Goal: Communication & Community: Ask a question

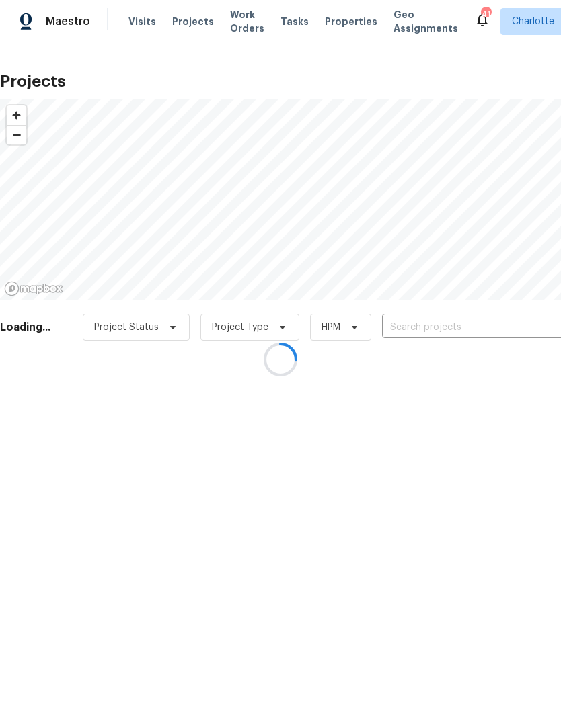
click at [490, 323] on div at bounding box center [280, 359] width 561 height 719
click at [500, 329] on div at bounding box center [280, 359] width 561 height 719
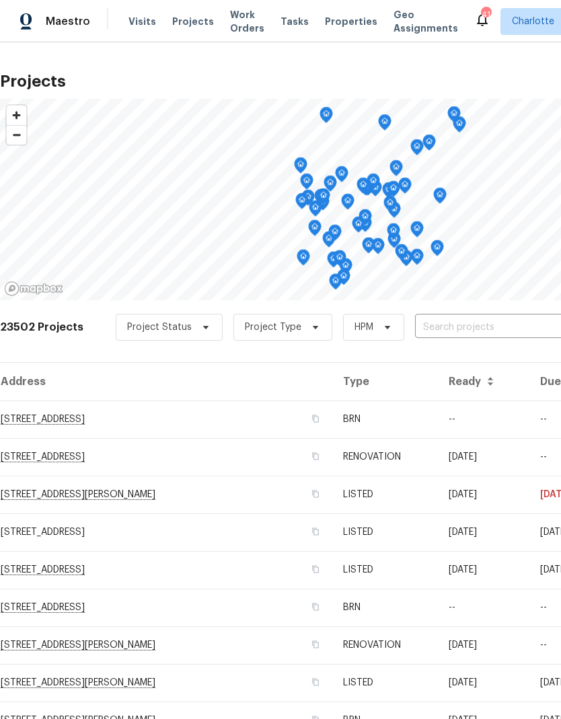
click at [501, 334] on input "text" at bounding box center [492, 327] width 154 height 21
type input "305 augus"
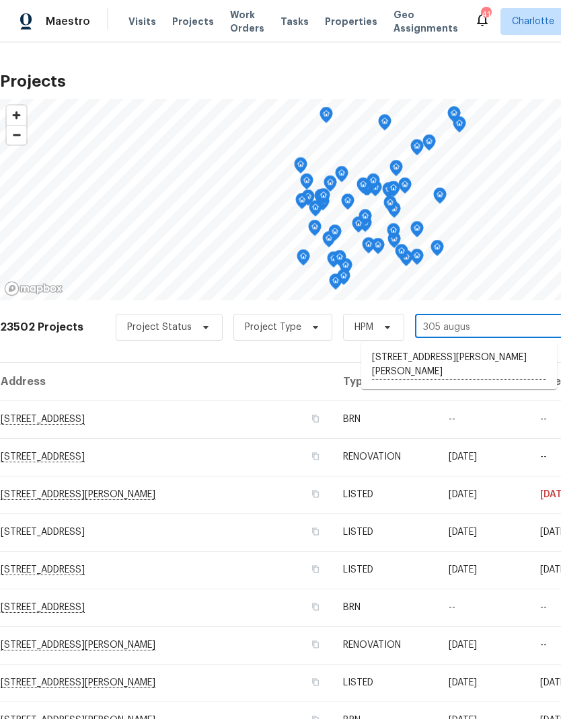
click at [492, 365] on li "[STREET_ADDRESS][PERSON_NAME][PERSON_NAME]" at bounding box center [459, 365] width 196 height 37
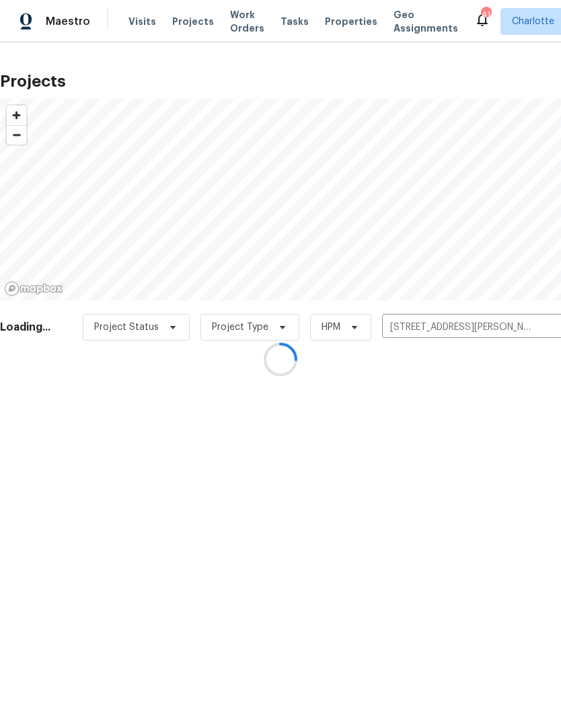
click at [543, 543] on div at bounding box center [280, 359] width 561 height 719
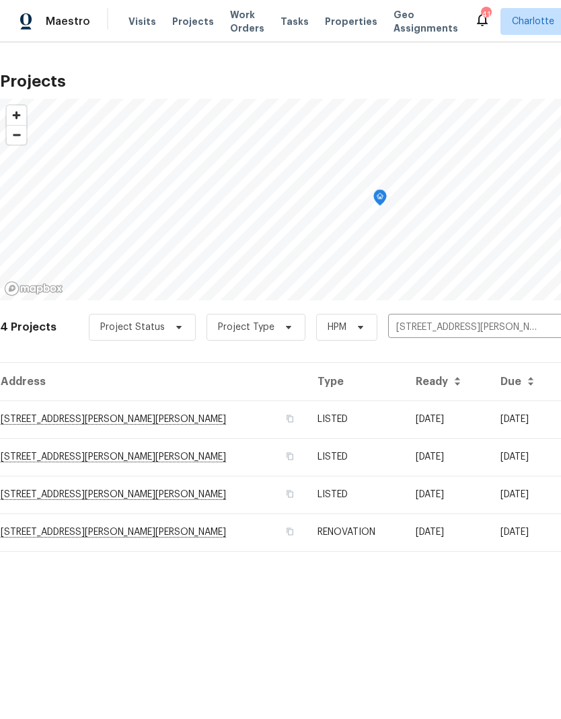
click at [460, 411] on td "[DATE]" at bounding box center [447, 420] width 85 height 38
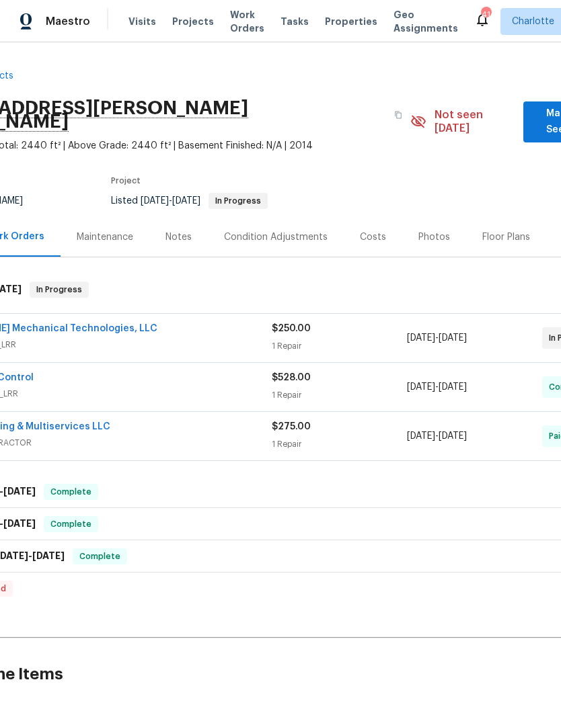
scroll to position [0, 87]
click at [95, 324] on link "[PERSON_NAME] Mechanical Technologies, LLC" at bounding box center [45, 328] width 223 height 9
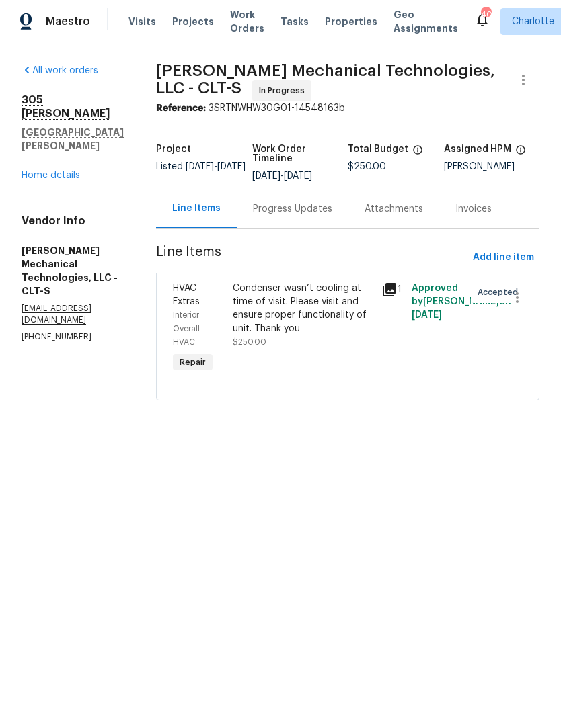
click at [327, 216] on div "Progress Updates" at bounding box center [292, 208] width 79 height 13
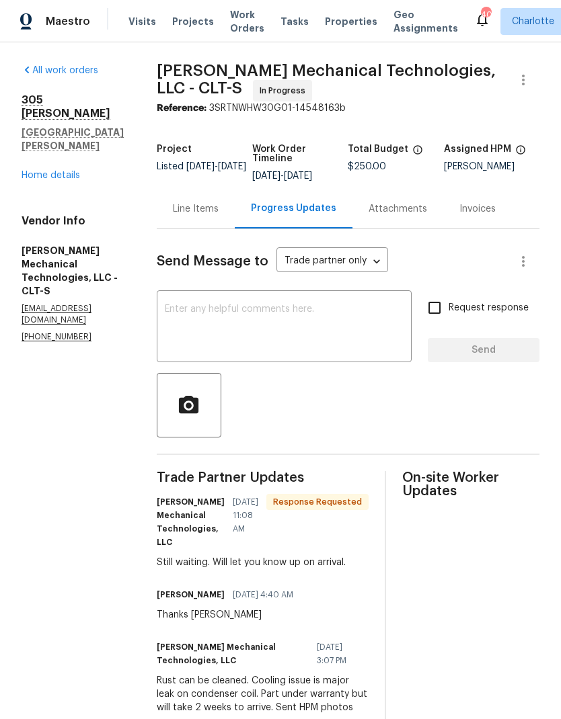
click at [362, 343] on textarea at bounding box center [284, 328] width 239 height 47
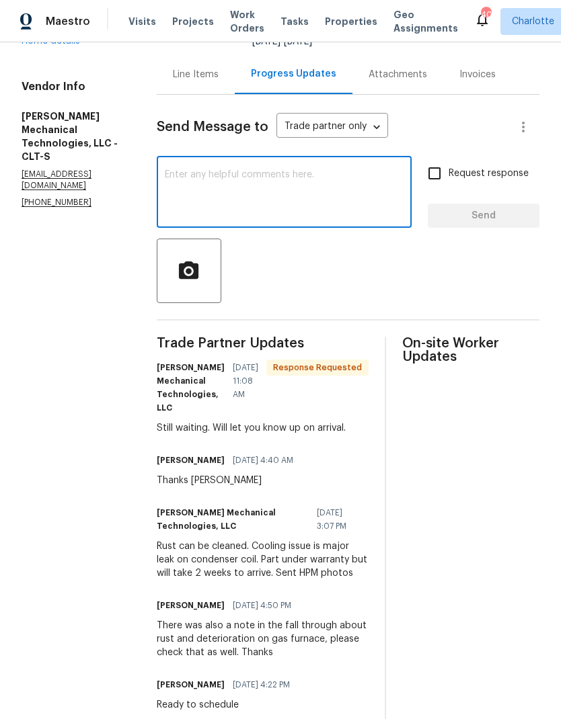
scroll to position [134, 0]
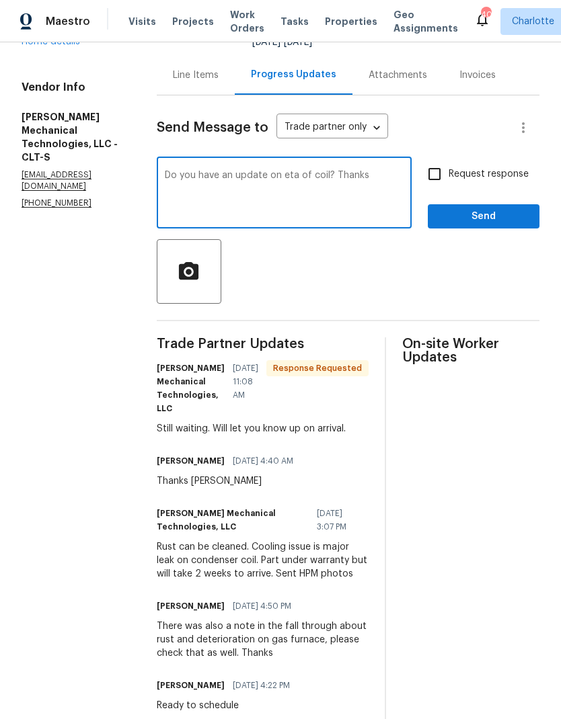
type textarea "Do you have an update on eta of coil? Thanks"
click at [446, 185] on input "Request response" at bounding box center [434, 174] width 28 height 28
checkbox input "true"
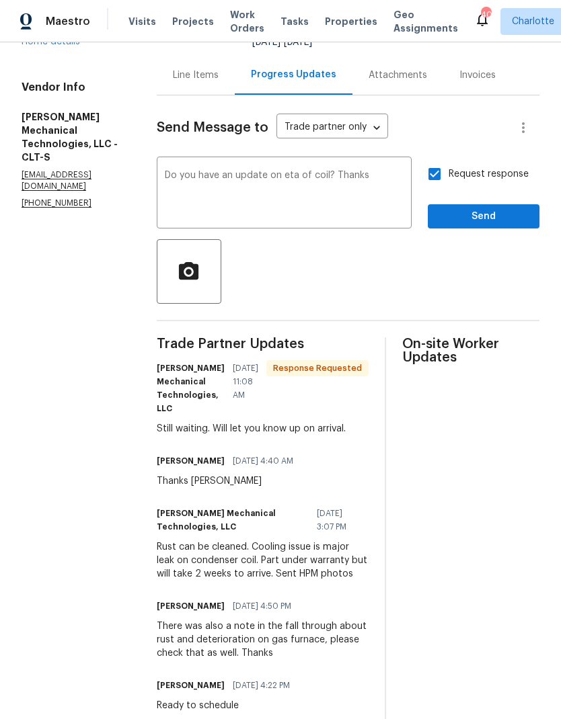
click at [402, 210] on textarea "Do you have an update on eta of coil? Thanks" at bounding box center [284, 194] width 239 height 47
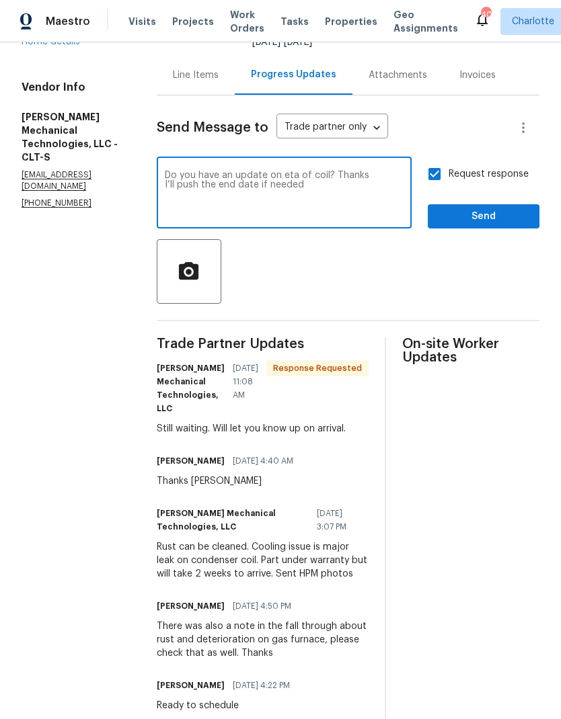
type textarea "Do you have an update on eta of coil? Thanks I’ll push the end date if needed"
click at [520, 295] on div at bounding box center [348, 271] width 383 height 65
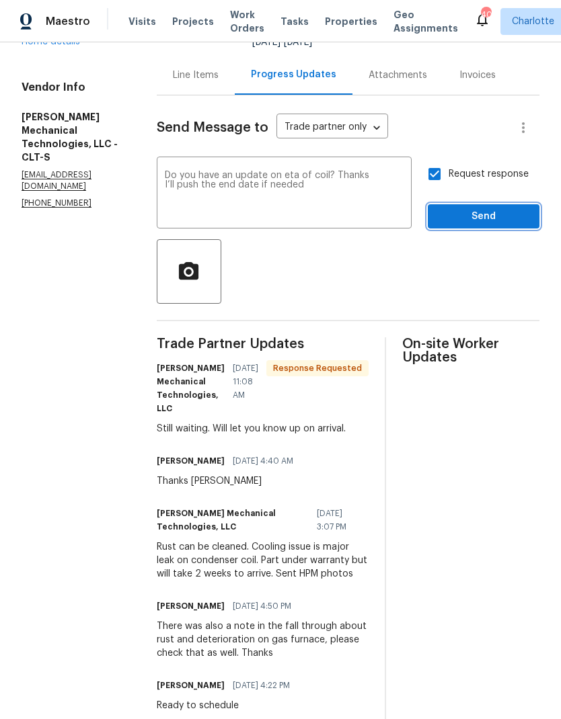
click at [496, 222] on span "Send" at bounding box center [483, 216] width 90 height 17
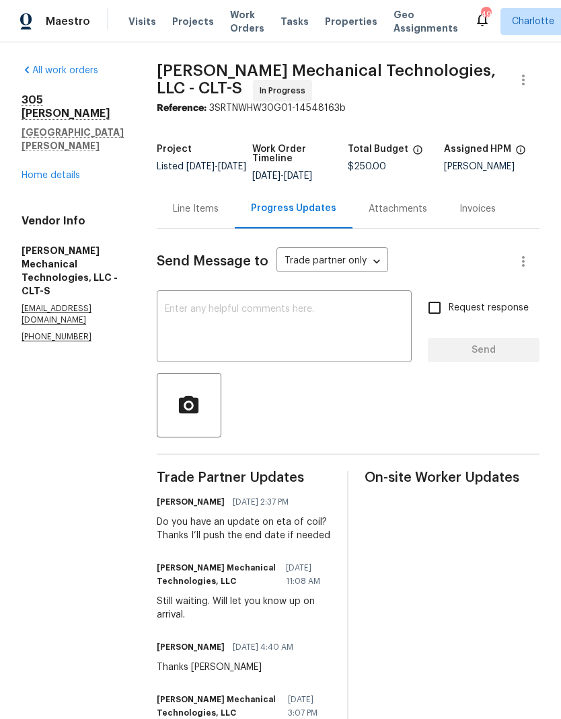
click at [73, 171] on link "Home details" at bounding box center [51, 175] width 58 height 9
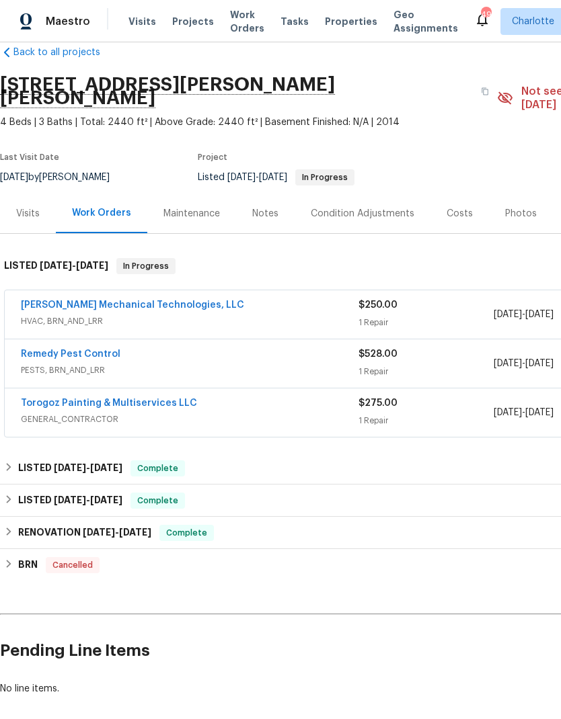
scroll to position [24, 0]
